Goal: Information Seeking & Learning: Learn about a topic

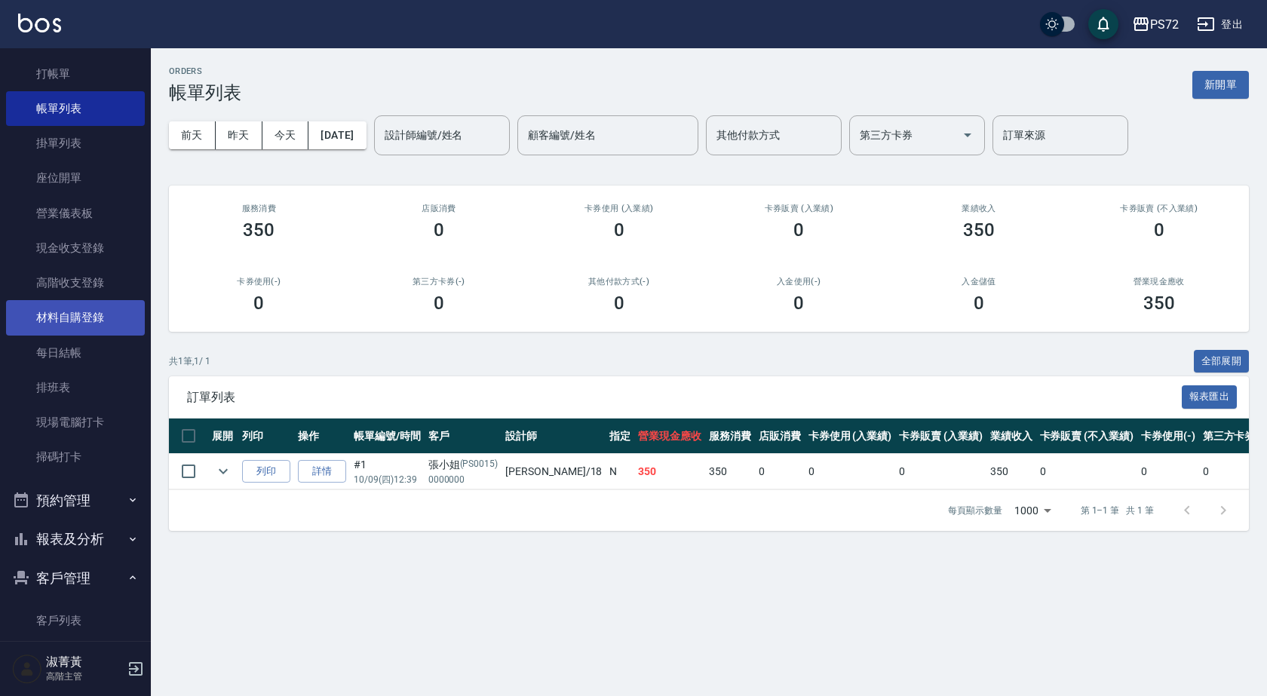
scroll to position [23, 0]
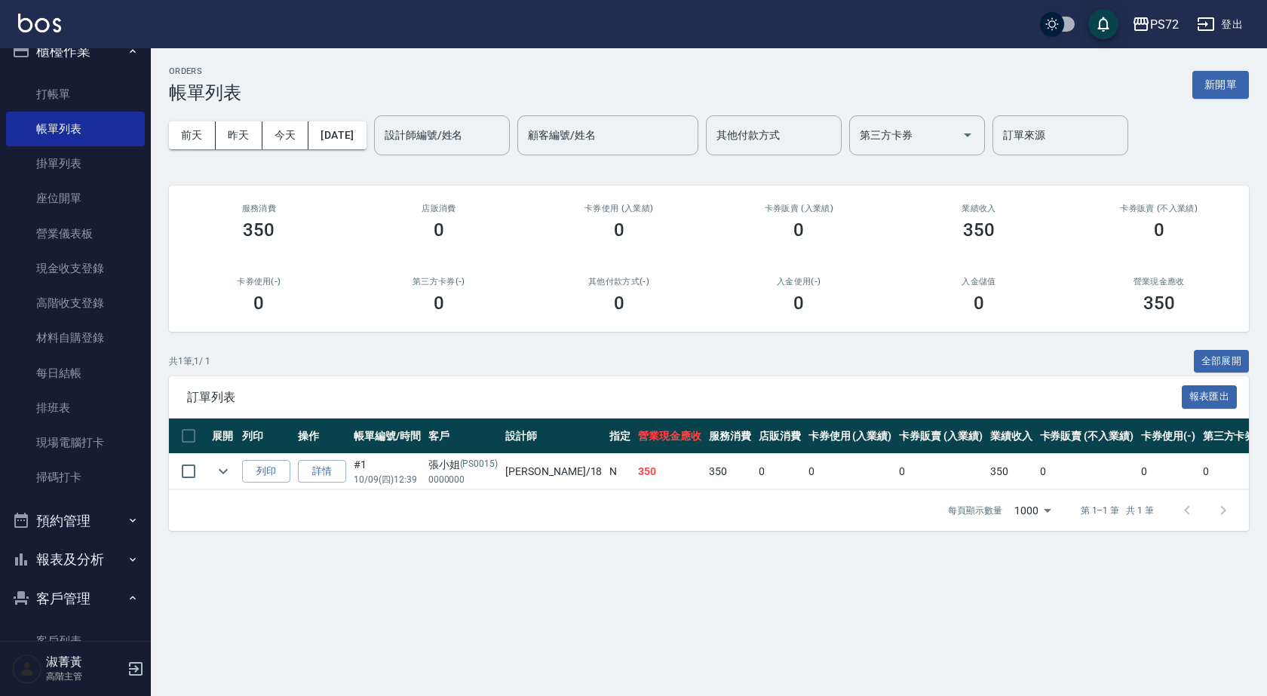
click at [97, 555] on button "報表及分析" at bounding box center [75, 559] width 139 height 39
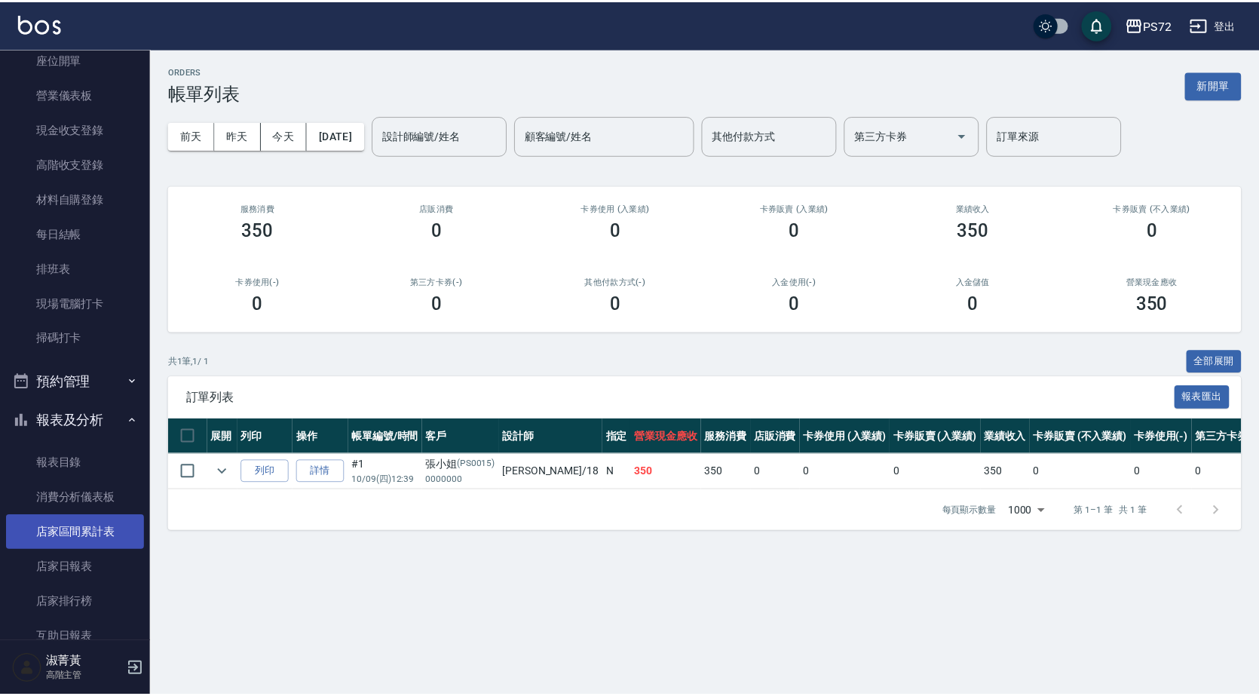
scroll to position [173, 0]
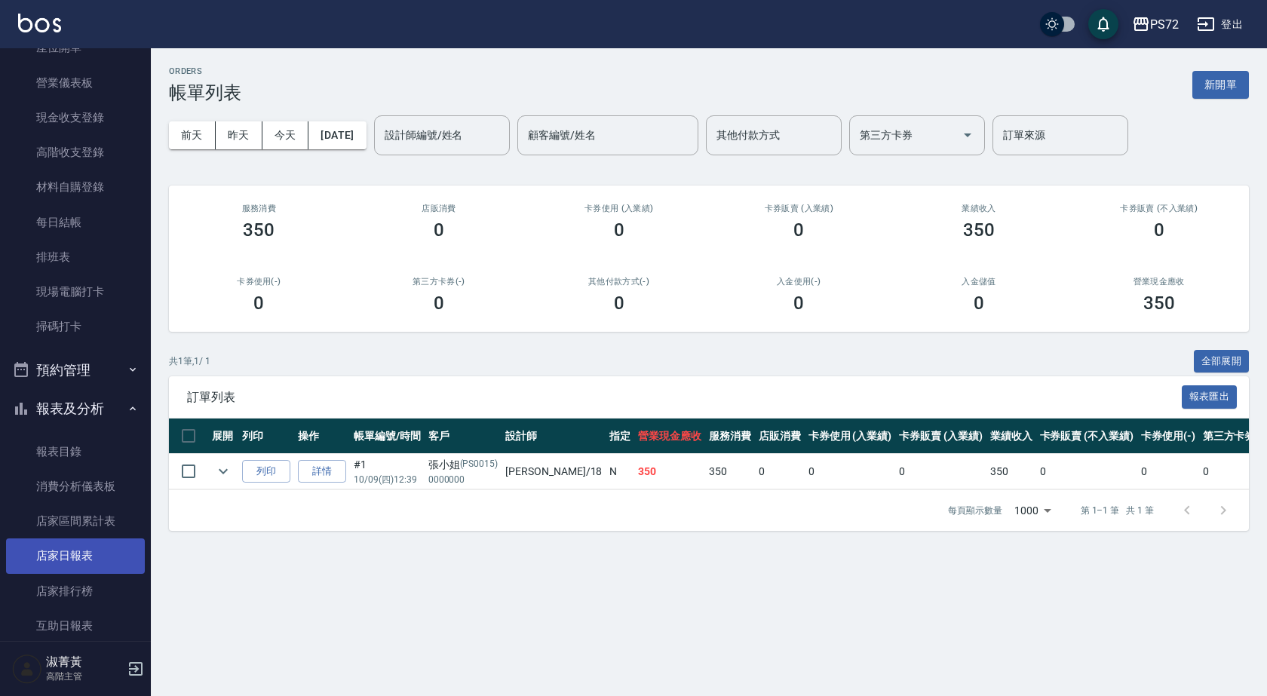
click at [94, 545] on link "店家日報表" at bounding box center [75, 555] width 139 height 35
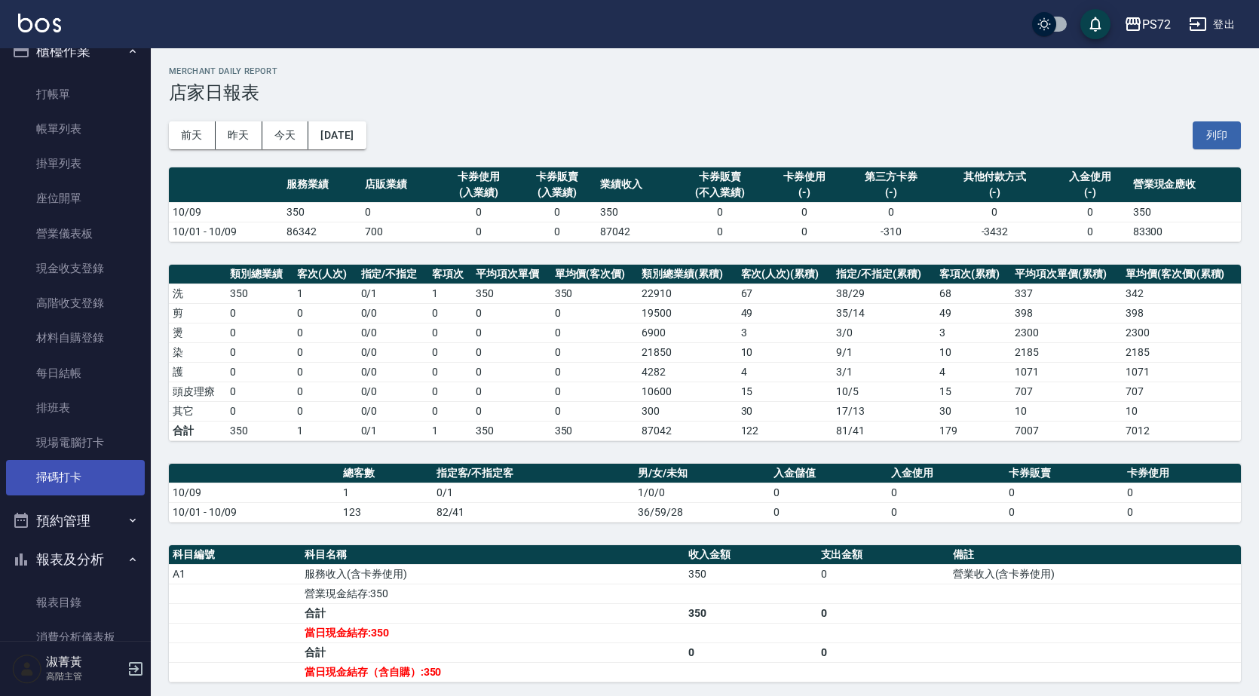
click at [100, 461] on link "掃碼打卡" at bounding box center [75, 477] width 139 height 35
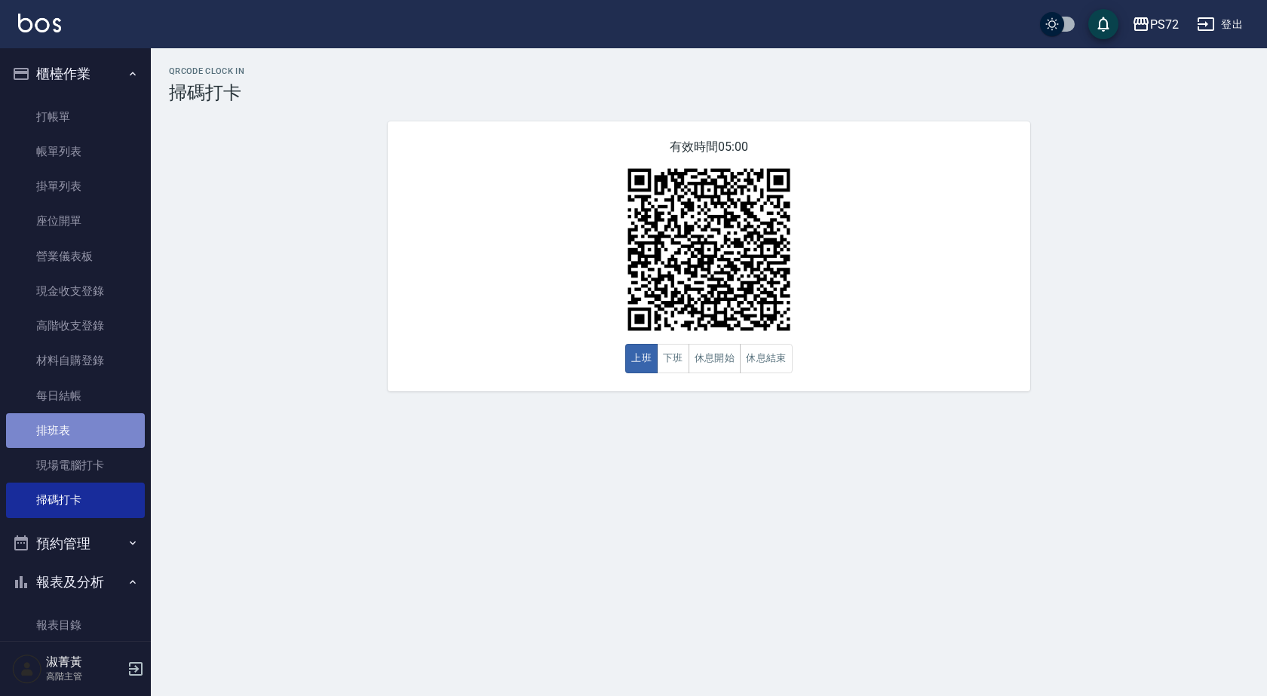
click at [113, 435] on link "排班表" at bounding box center [75, 430] width 139 height 35
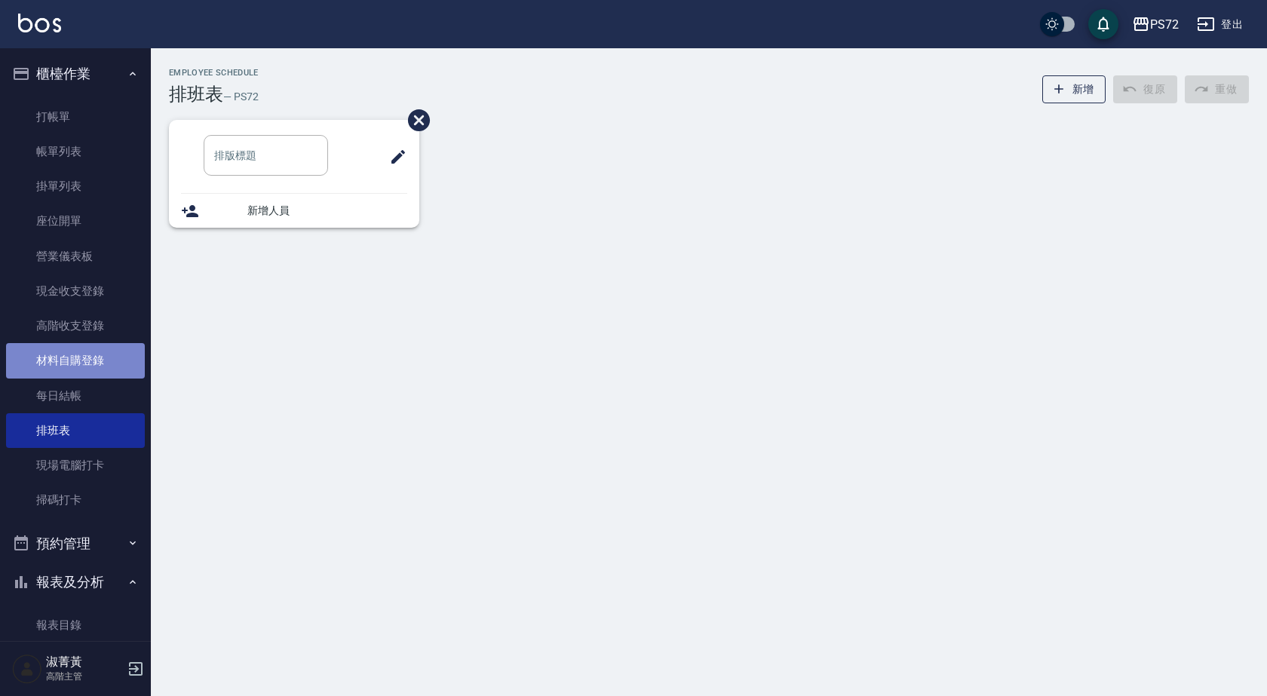
click at [97, 357] on link "材料自購登錄" at bounding box center [75, 360] width 139 height 35
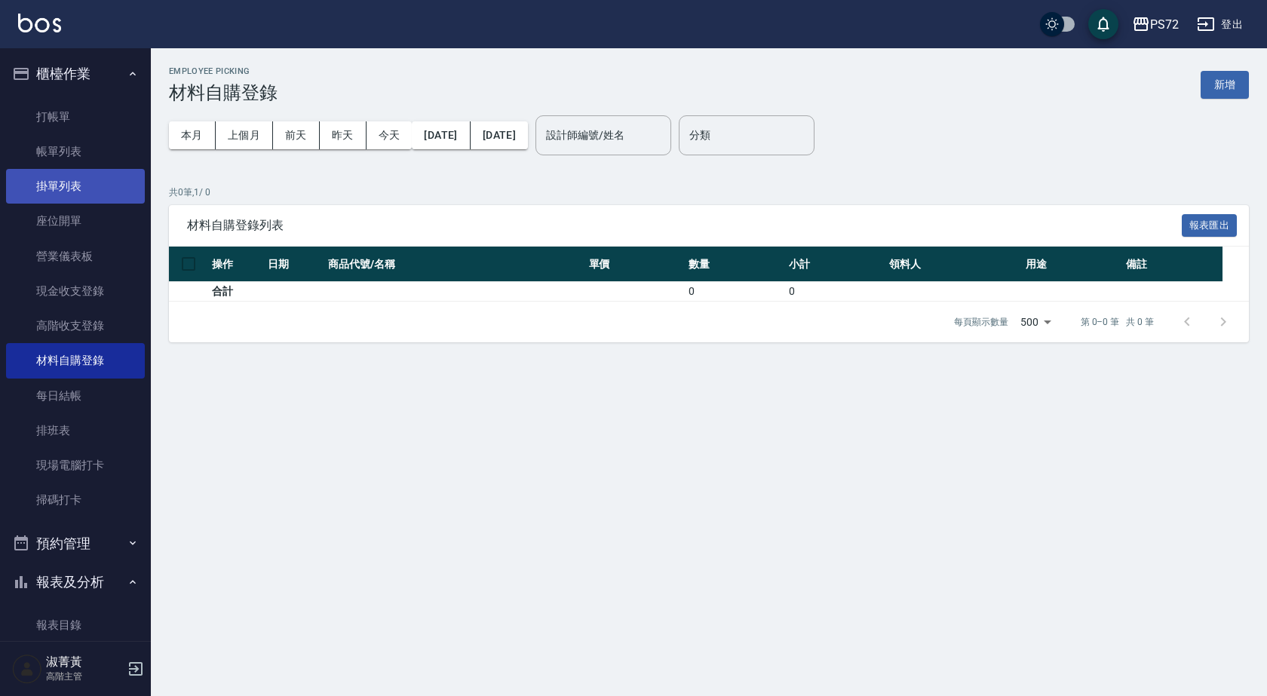
click at [90, 171] on link "掛單列表" at bounding box center [75, 186] width 139 height 35
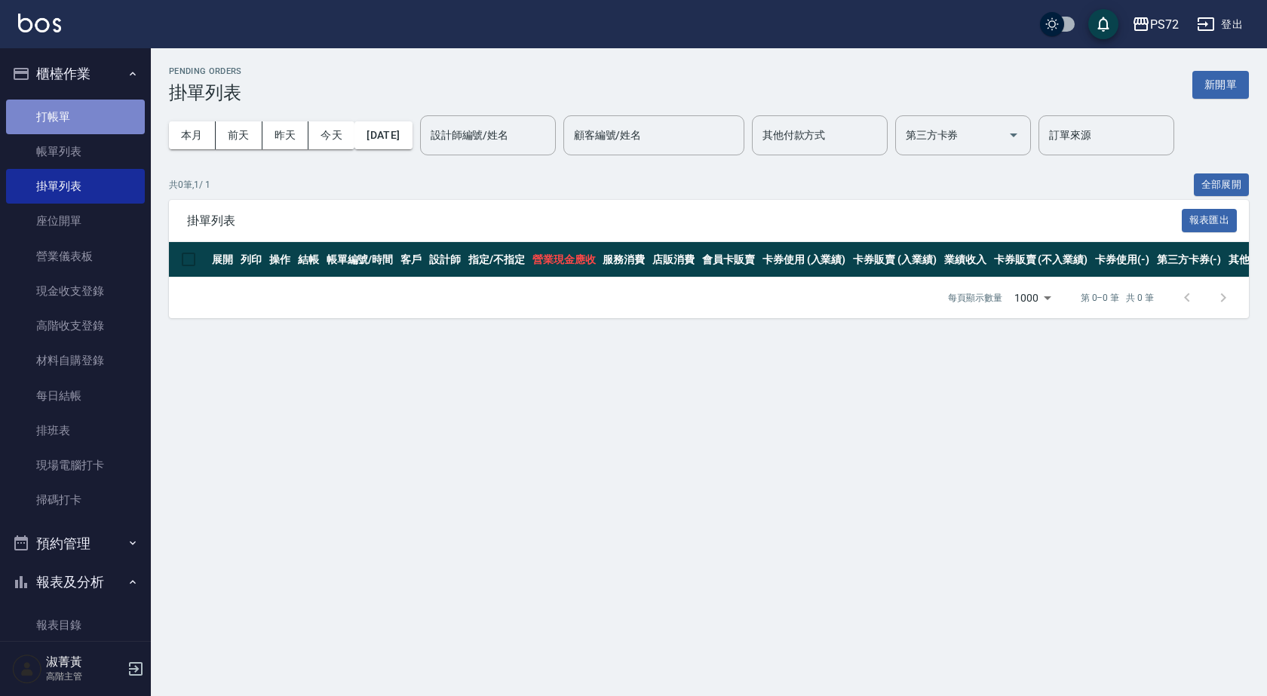
click at [83, 109] on link "打帳單" at bounding box center [75, 117] width 139 height 35
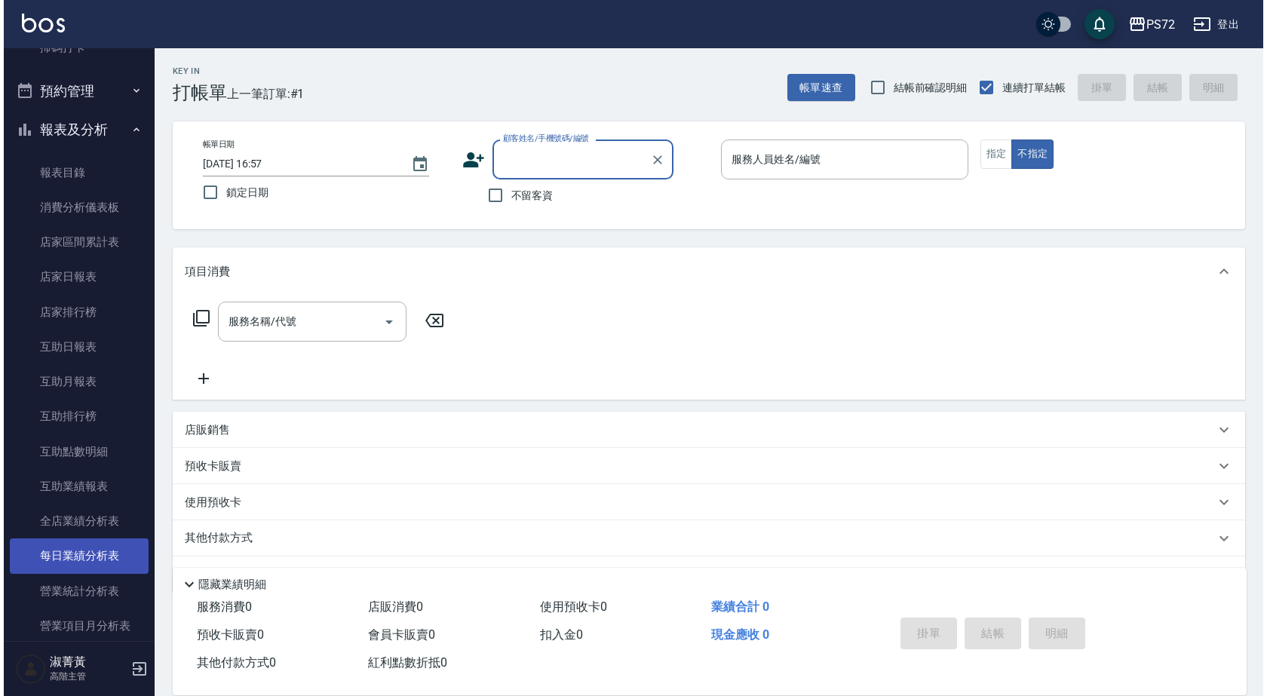
scroll to position [679, 0]
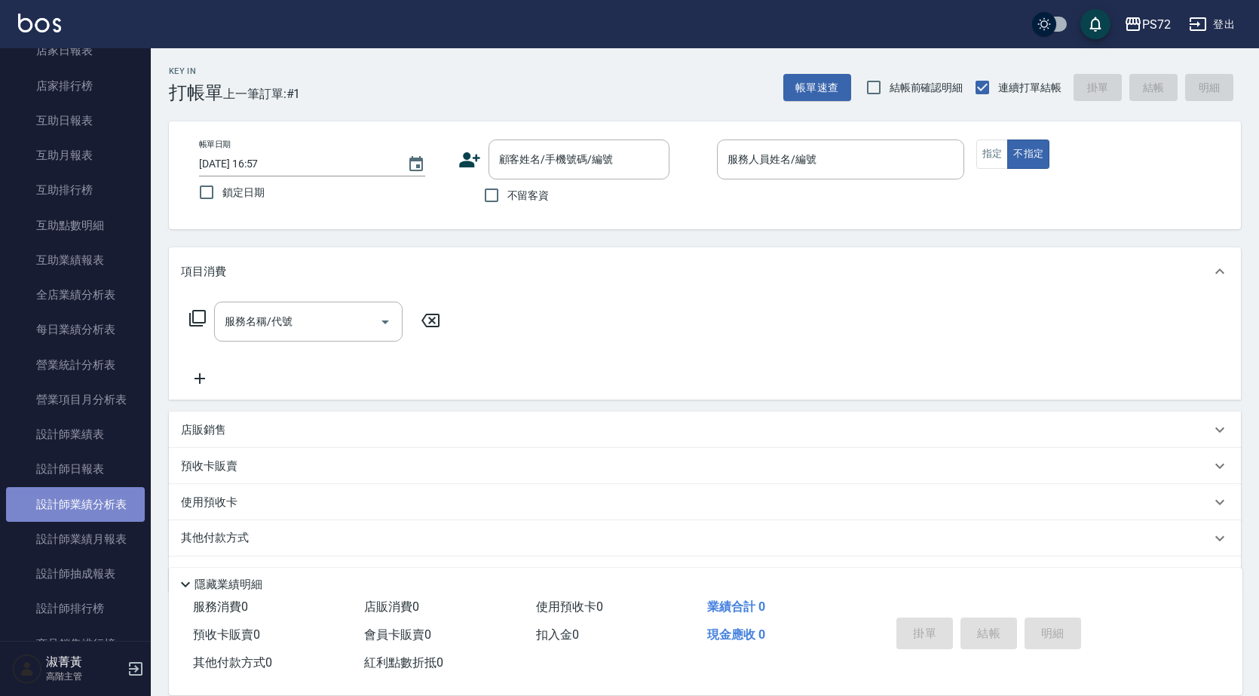
click at [89, 489] on link "設計師業績分析表" at bounding box center [75, 504] width 139 height 35
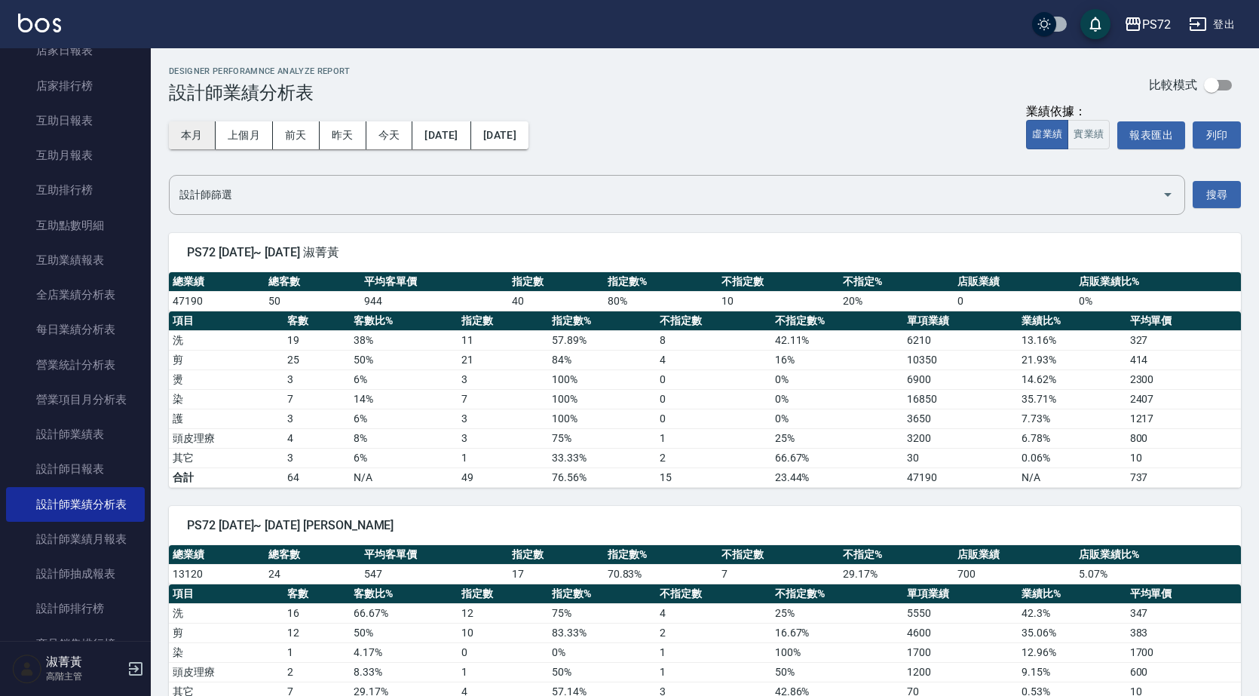
click at [179, 129] on button "本月" at bounding box center [192, 135] width 47 height 28
click at [1086, 139] on button "實業績" at bounding box center [1089, 134] width 42 height 29
click at [415, 146] on button "[DATE]" at bounding box center [441, 135] width 58 height 28
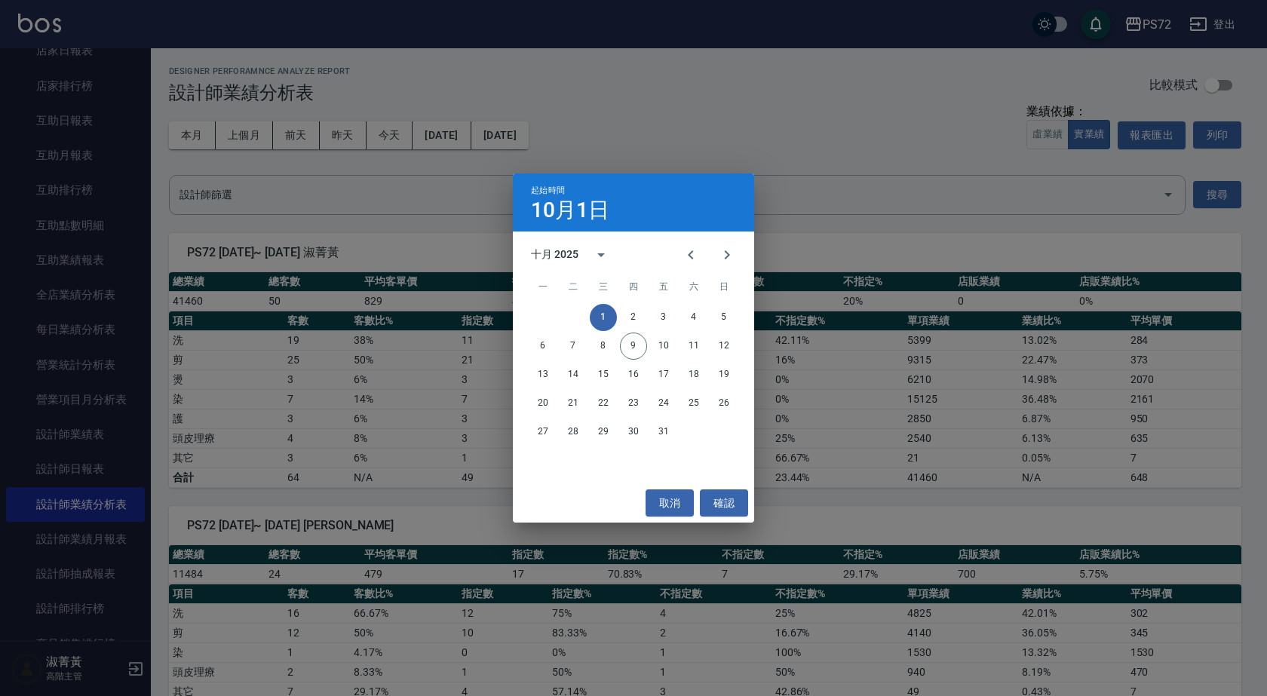
click at [398, 144] on div "起始時間 10月1日 十月 2025 一 二 三 四 五 六 日 1 2 3 4 5 6 7 8 9 10 11 12 13 14 15 16 17 18 1…" at bounding box center [633, 348] width 1267 height 696
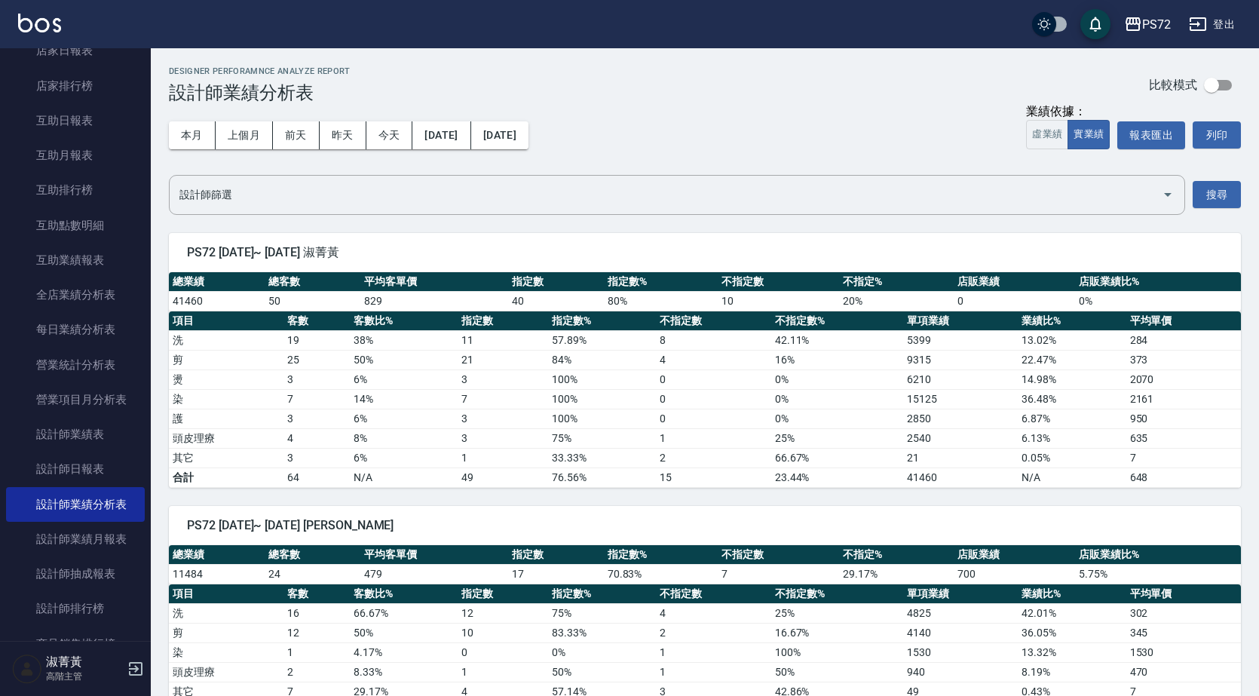
click at [389, 140] on button "今天" at bounding box center [389, 135] width 47 height 28
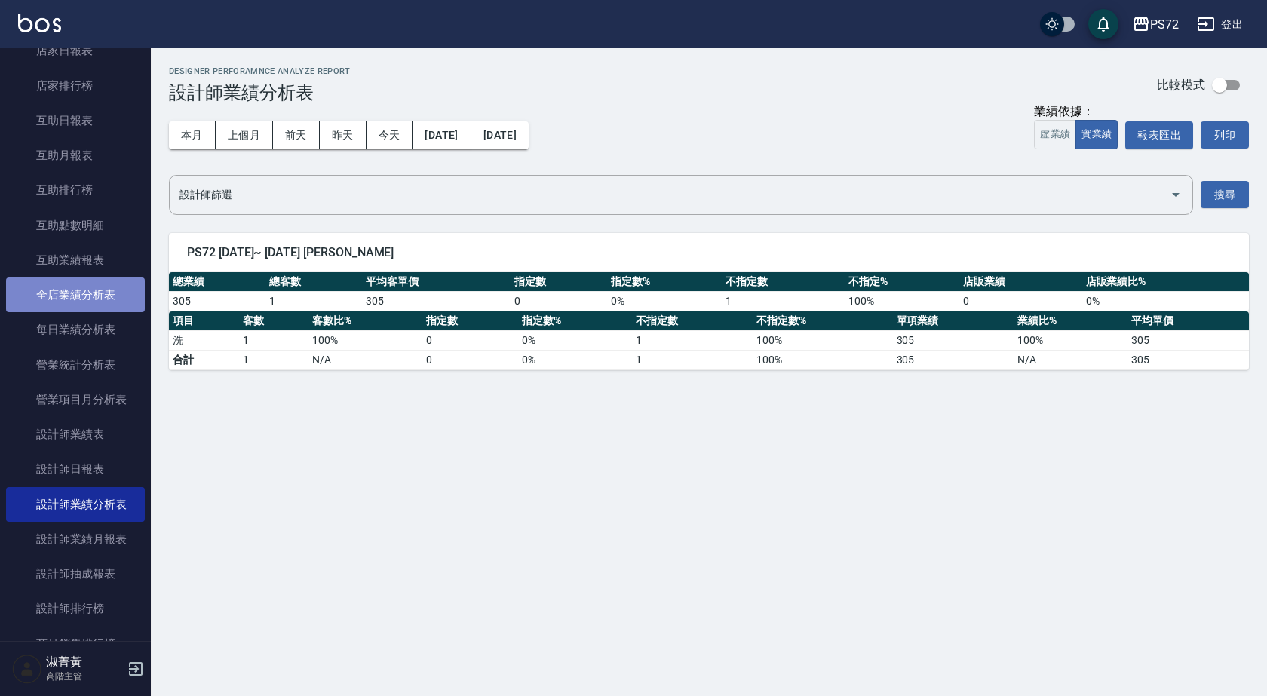
click at [81, 294] on link "全店業績分析表" at bounding box center [75, 294] width 139 height 35
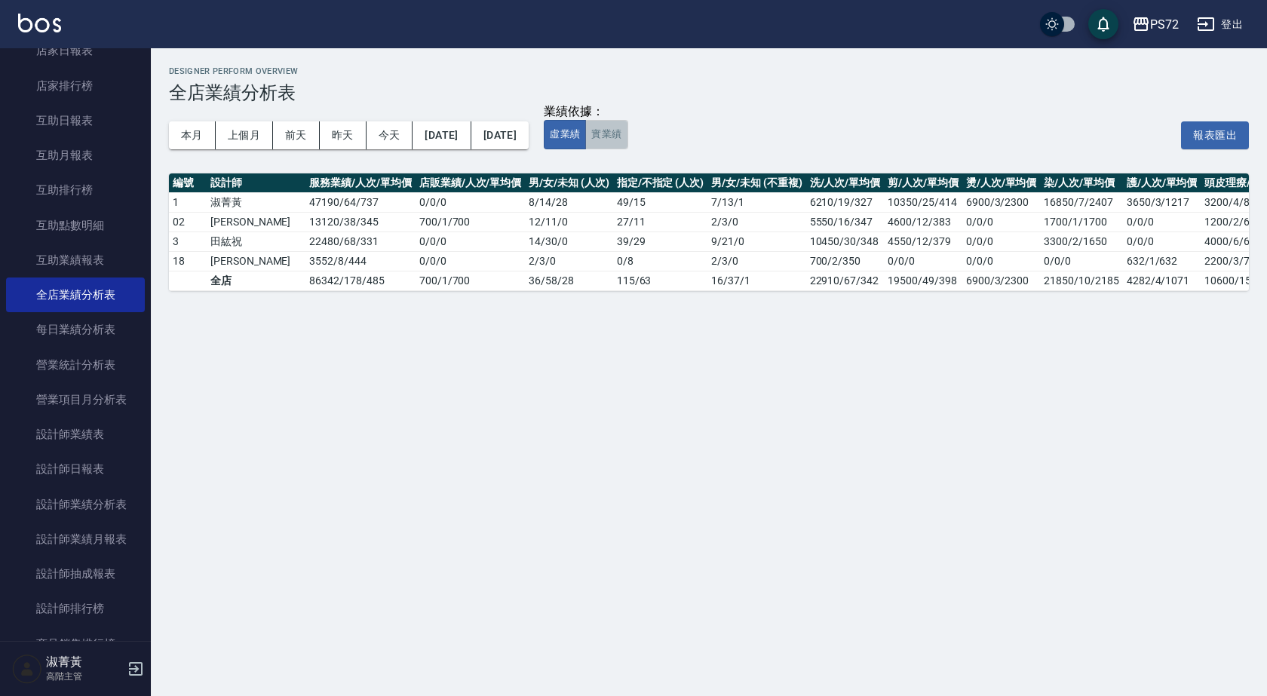
click at [627, 143] on button "實業績" at bounding box center [606, 134] width 42 height 29
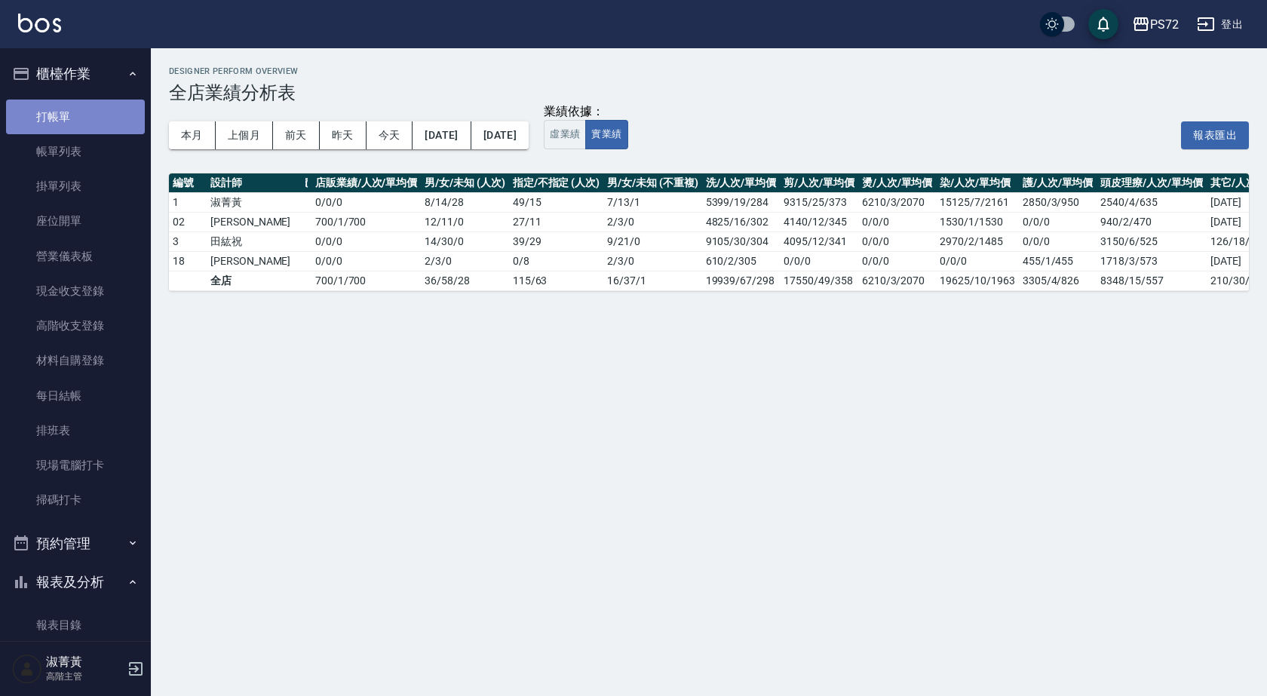
click at [90, 116] on link "打帳單" at bounding box center [75, 117] width 139 height 35
